Goal: Navigation & Orientation: Find specific page/section

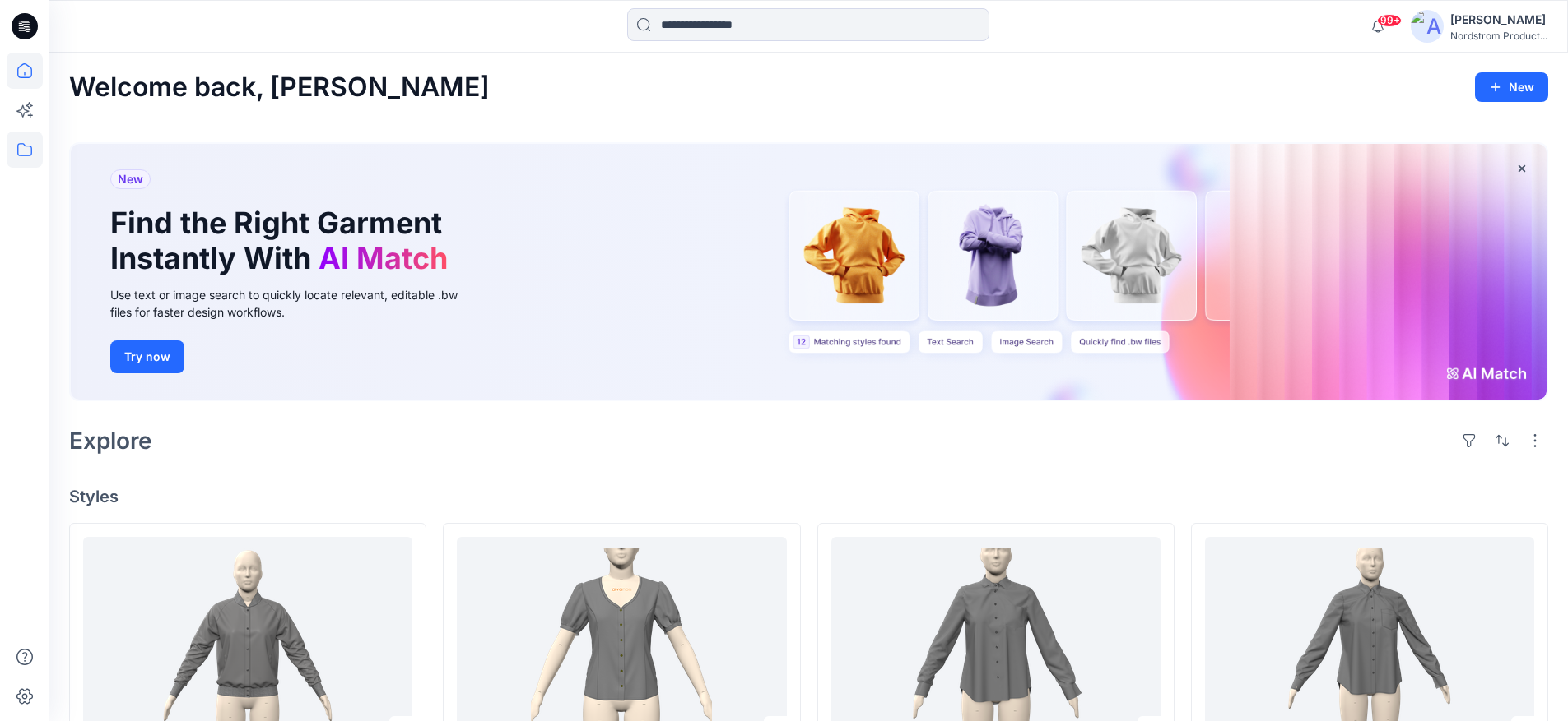
click at [16, 154] on icon at bounding box center [25, 150] width 36 height 36
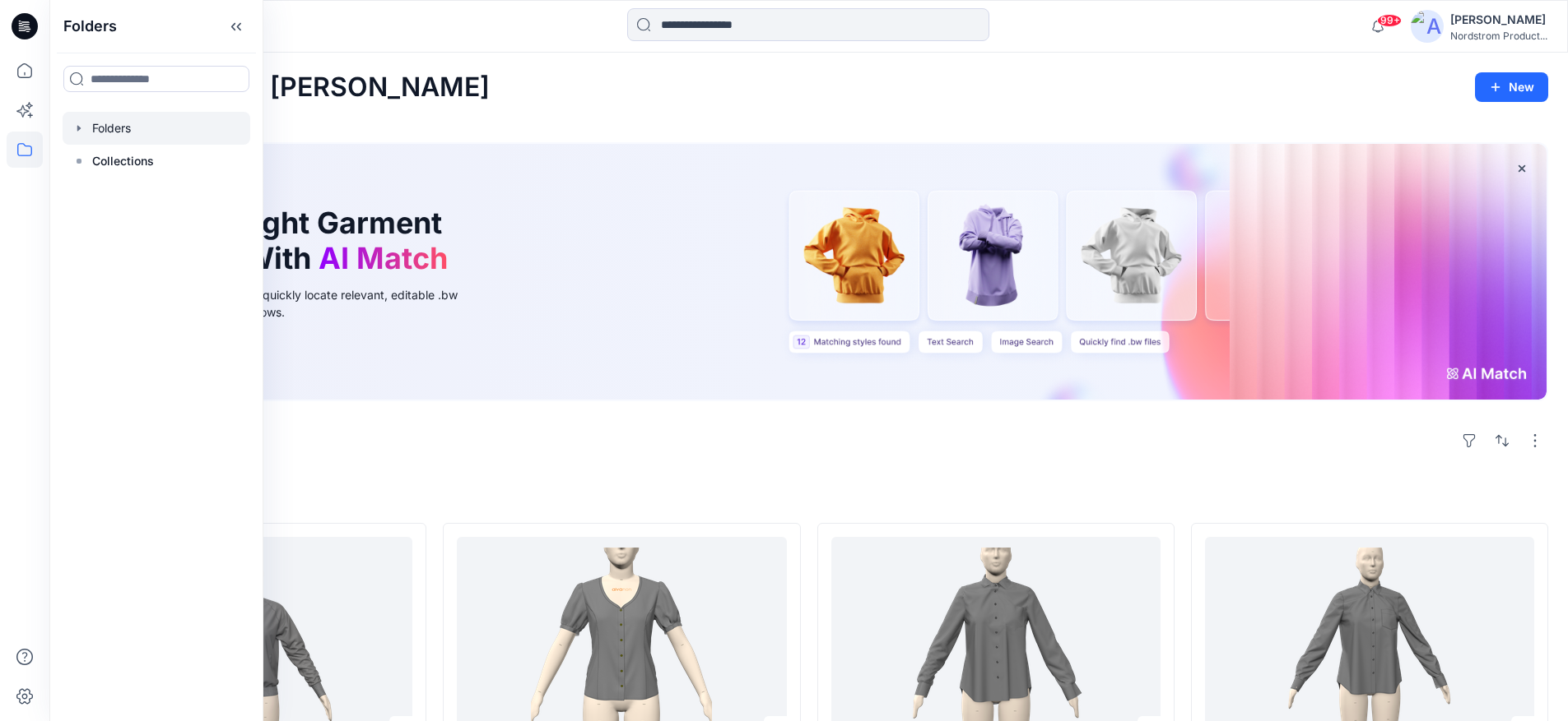
click at [94, 129] on div at bounding box center [157, 128] width 188 height 32
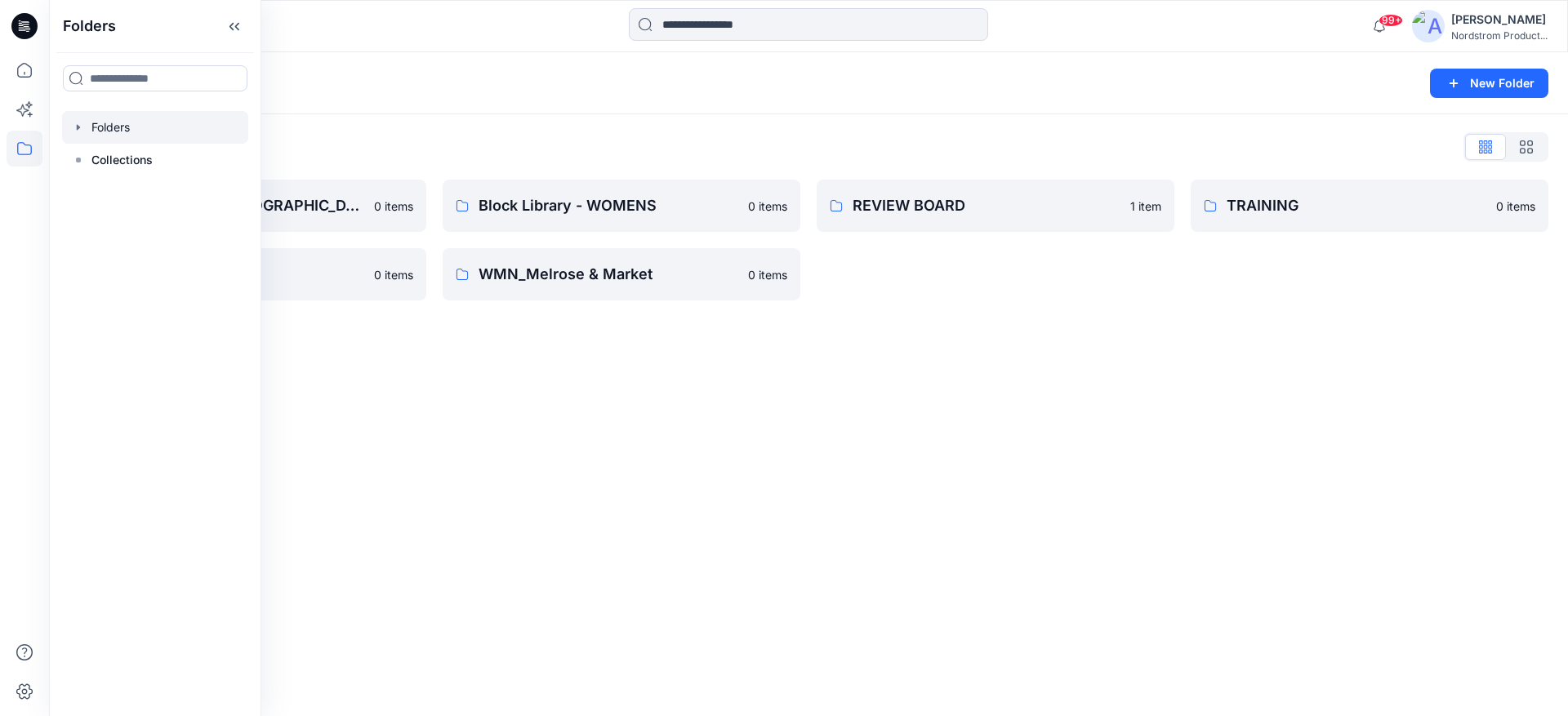
click at [1092, 434] on div "Folders New Folder Folders List Block Library - [DEMOGRAPHIC_DATA] MENS - MISSY…" at bounding box center [809, 384] width 1519 height 664
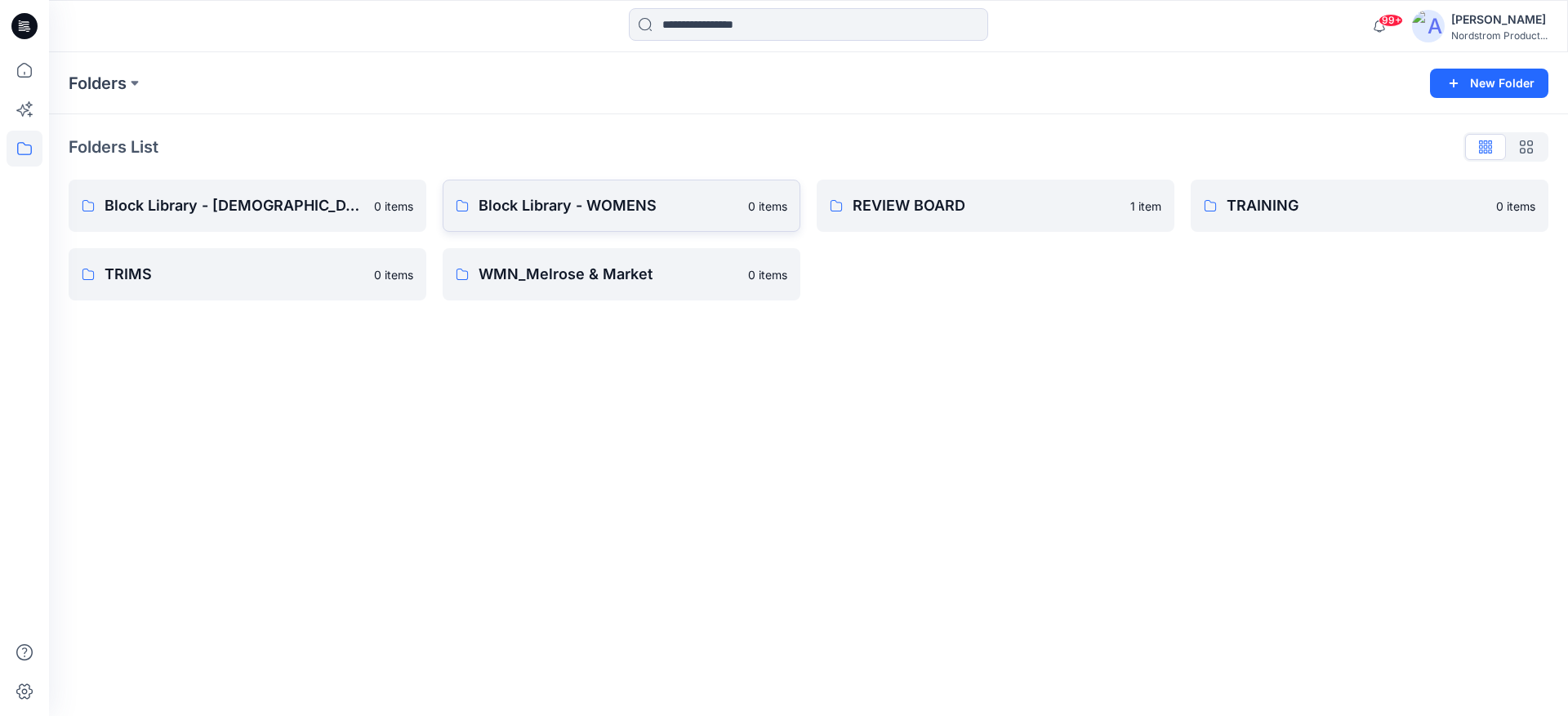
click at [506, 209] on p "Block Library - WOMENS" at bounding box center [608, 206] width 259 height 23
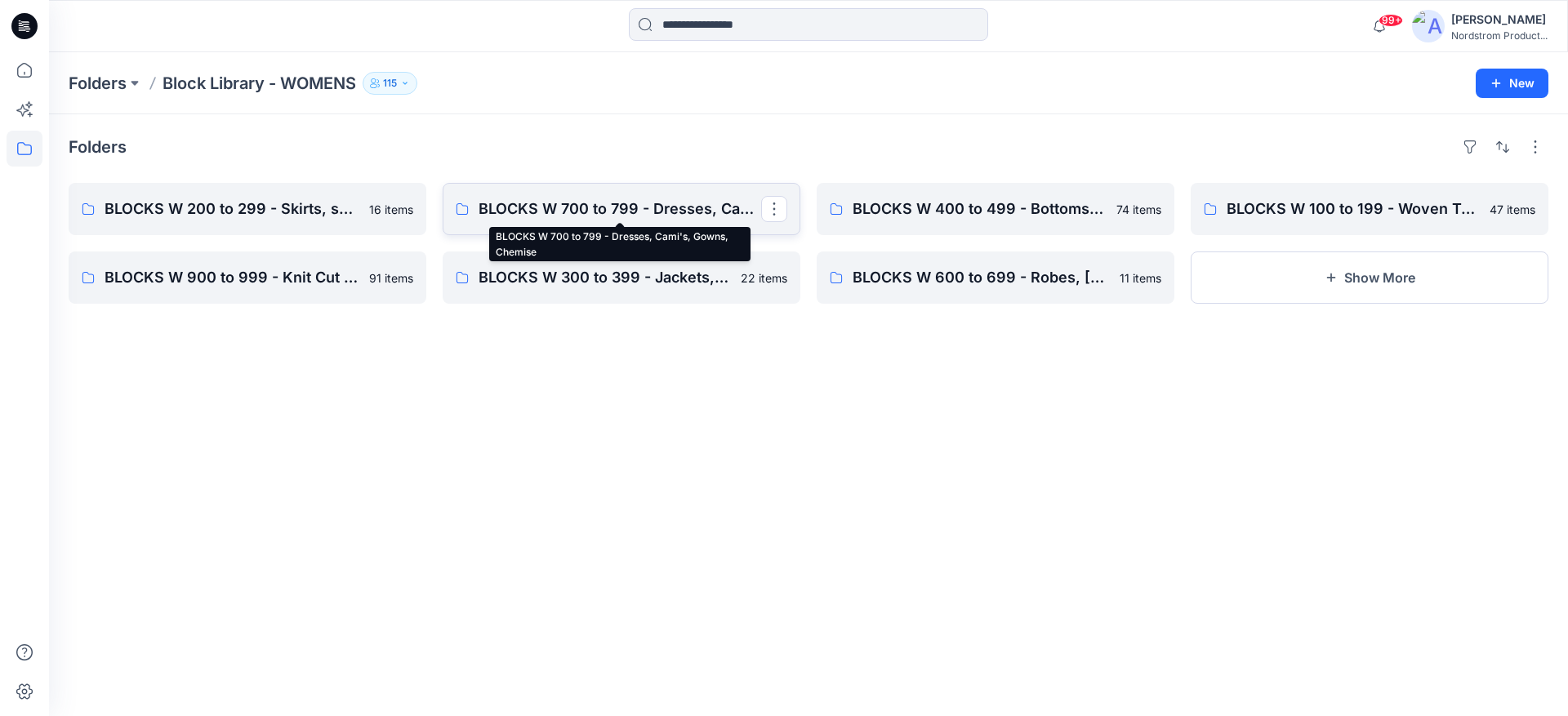
click at [621, 208] on p "BLOCKS W 700 to 799 - Dresses, Cami's, Gowns, Chemise" at bounding box center [619, 209] width 282 height 23
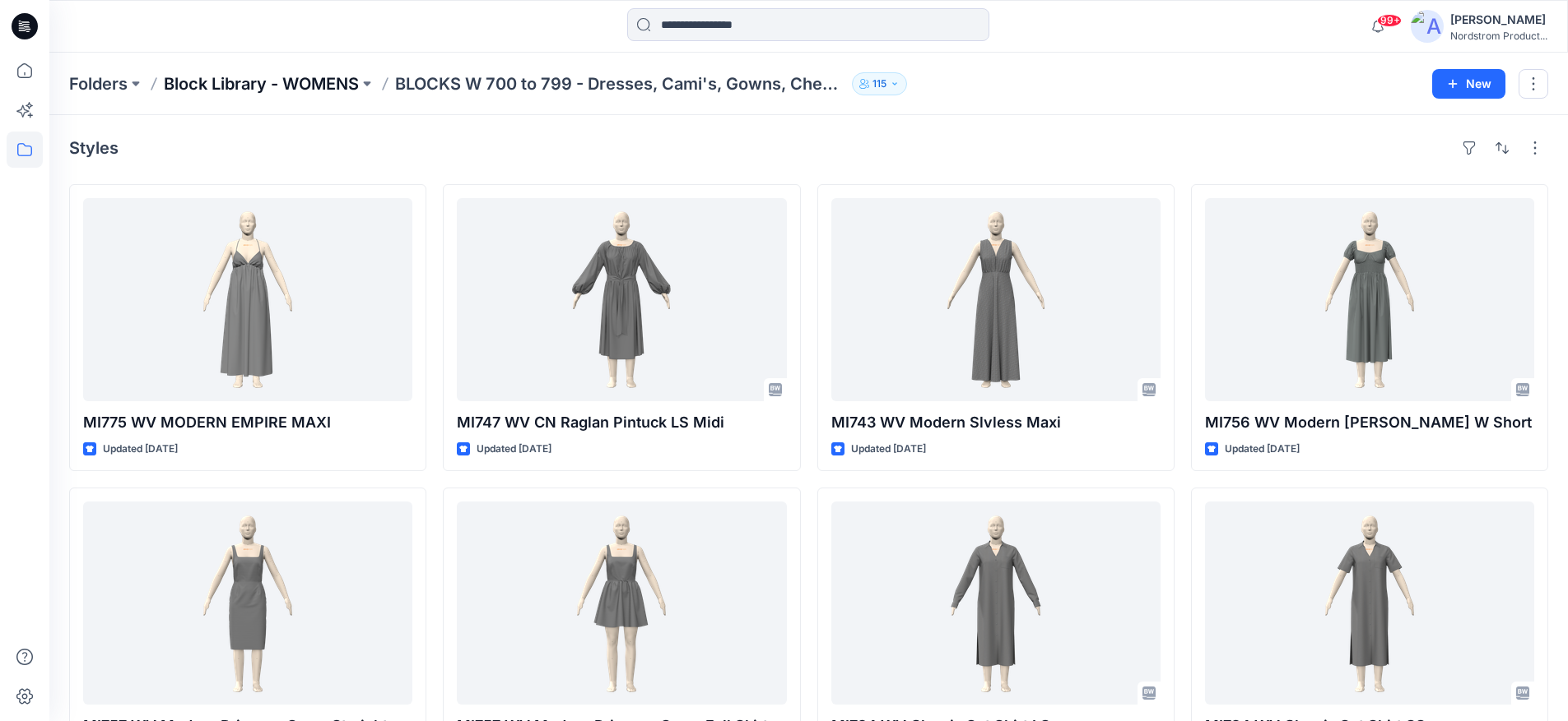
click at [270, 88] on p "Block Library - WOMENS" at bounding box center [261, 84] width 195 height 23
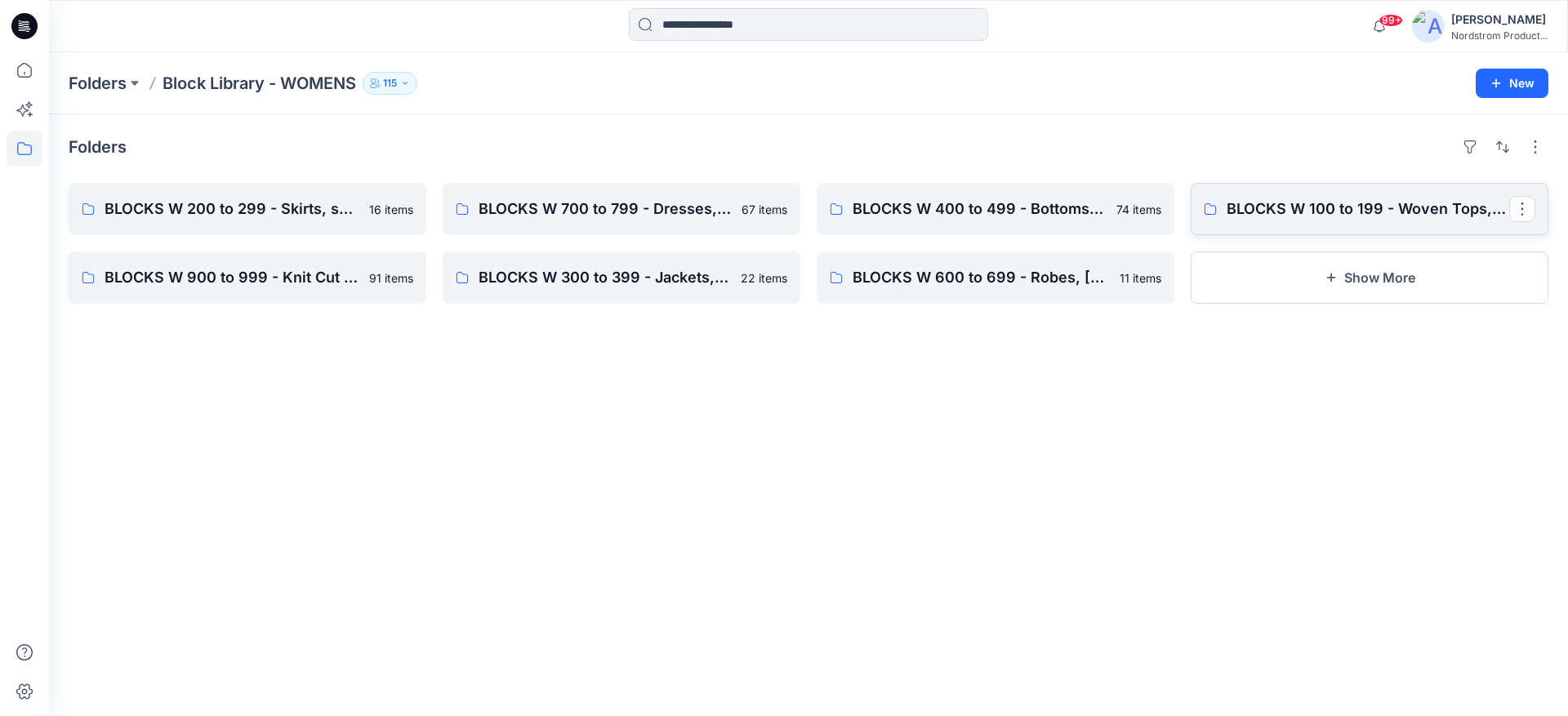
click at [1308, 225] on link "BLOCKS W 100 to 199 - Woven Tops, Shirts, PJ Tops" at bounding box center [1369, 208] width 358 height 52
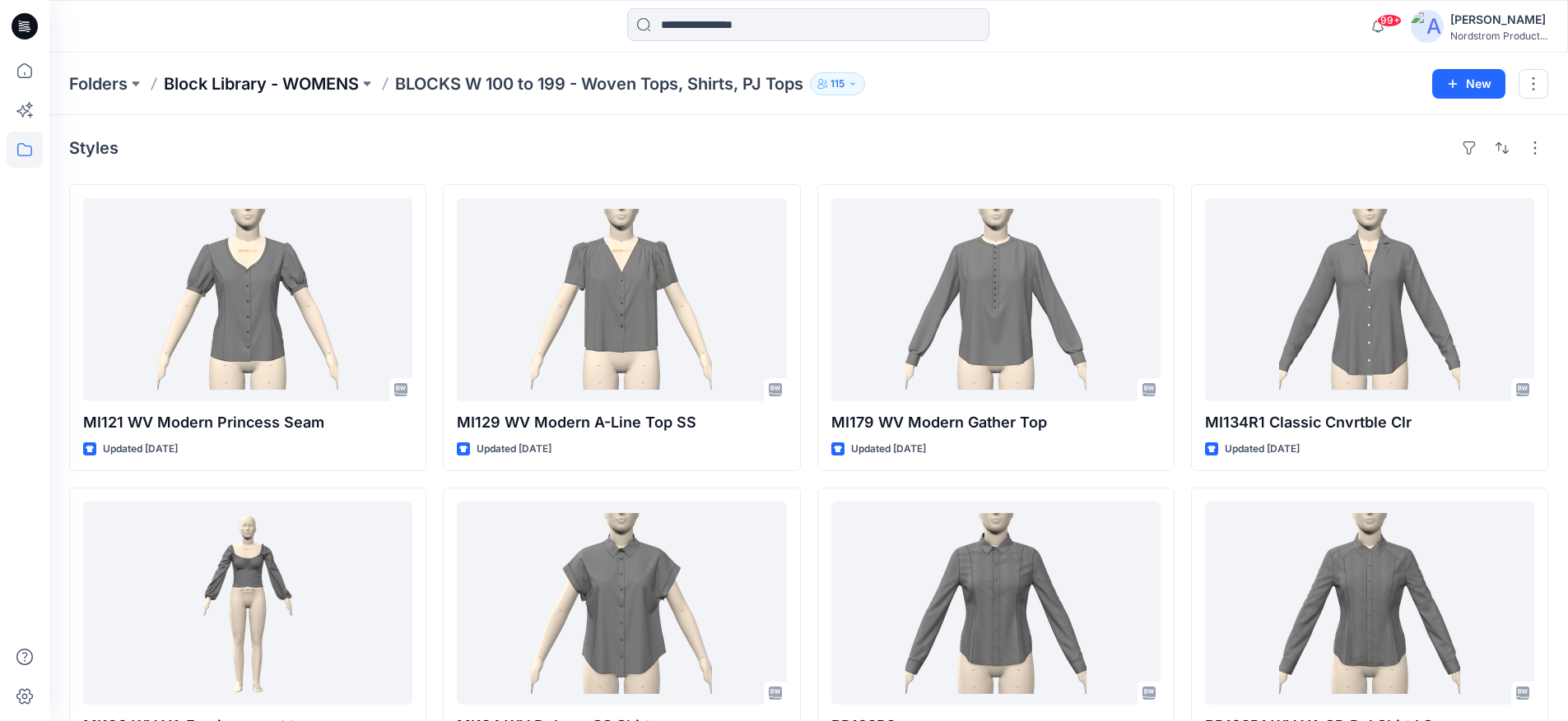
click at [297, 84] on p "Block Library - WOMENS" at bounding box center [261, 84] width 195 height 23
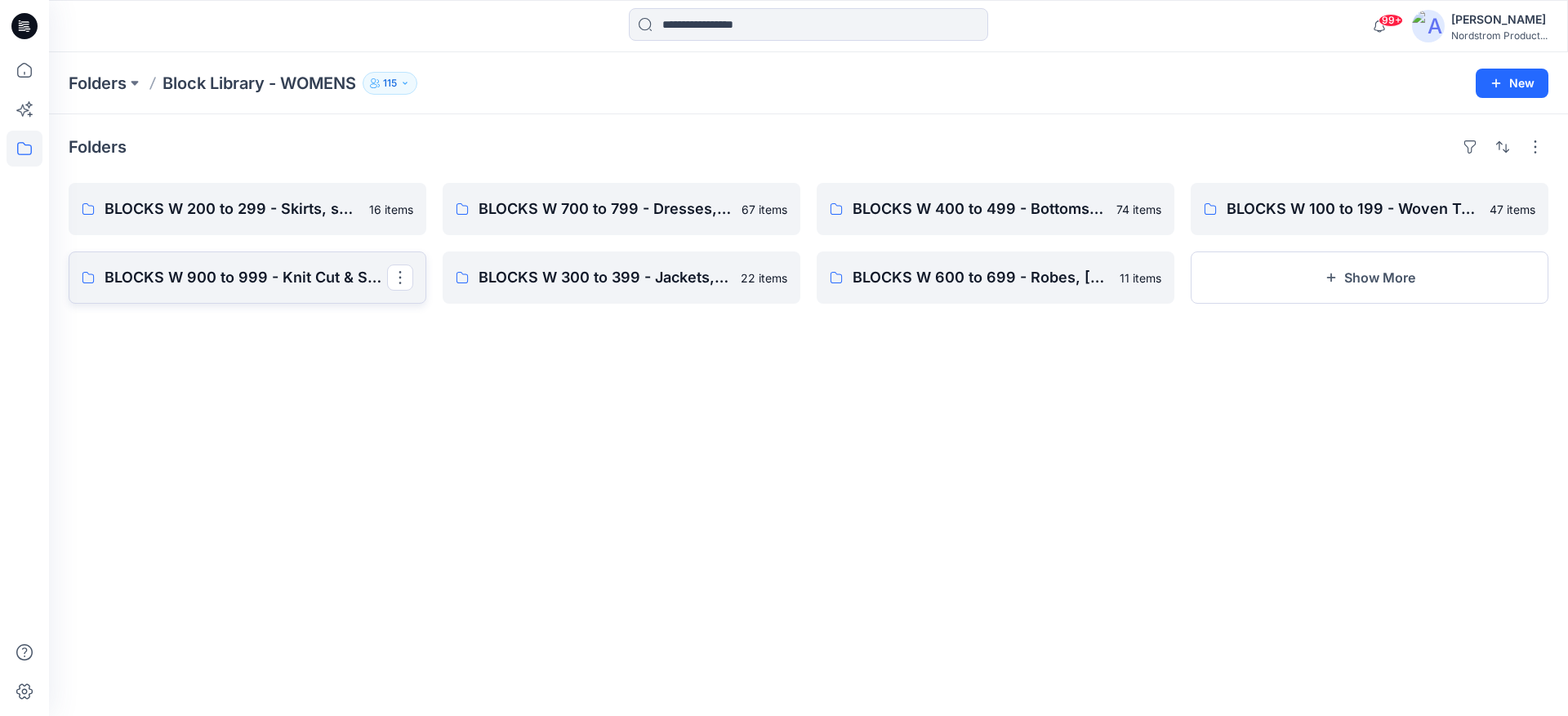
click at [246, 291] on link "BLOCKS W 900 to 999 - Knit Cut & Sew Tops" at bounding box center [247, 277] width 358 height 52
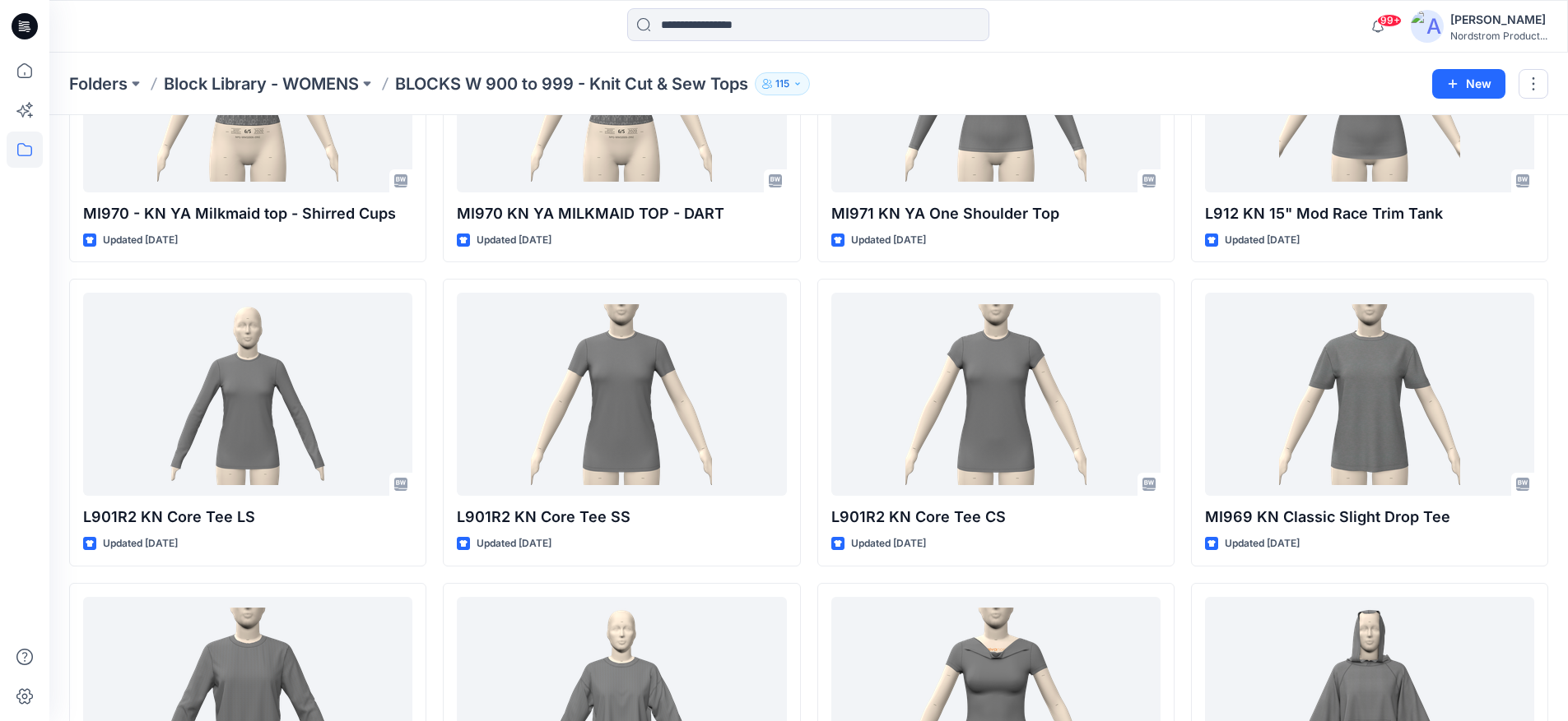
scroll to position [393, 0]
